Goal: Navigation & Orientation: Understand site structure

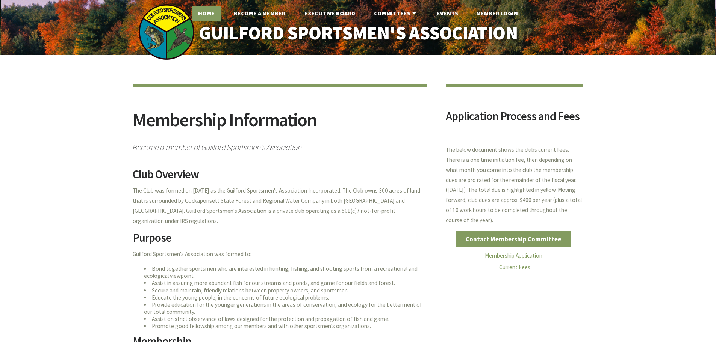
click at [213, 9] on link "Home" at bounding box center [206, 13] width 29 height 15
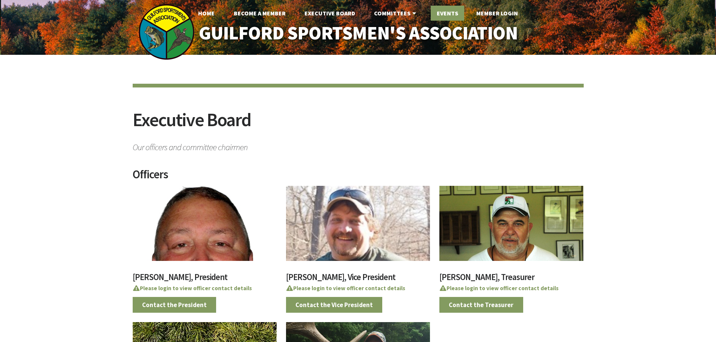
click at [444, 14] on link "Events" at bounding box center [446, 13] width 33 height 15
